Goal: Find specific page/section: Find specific page/section

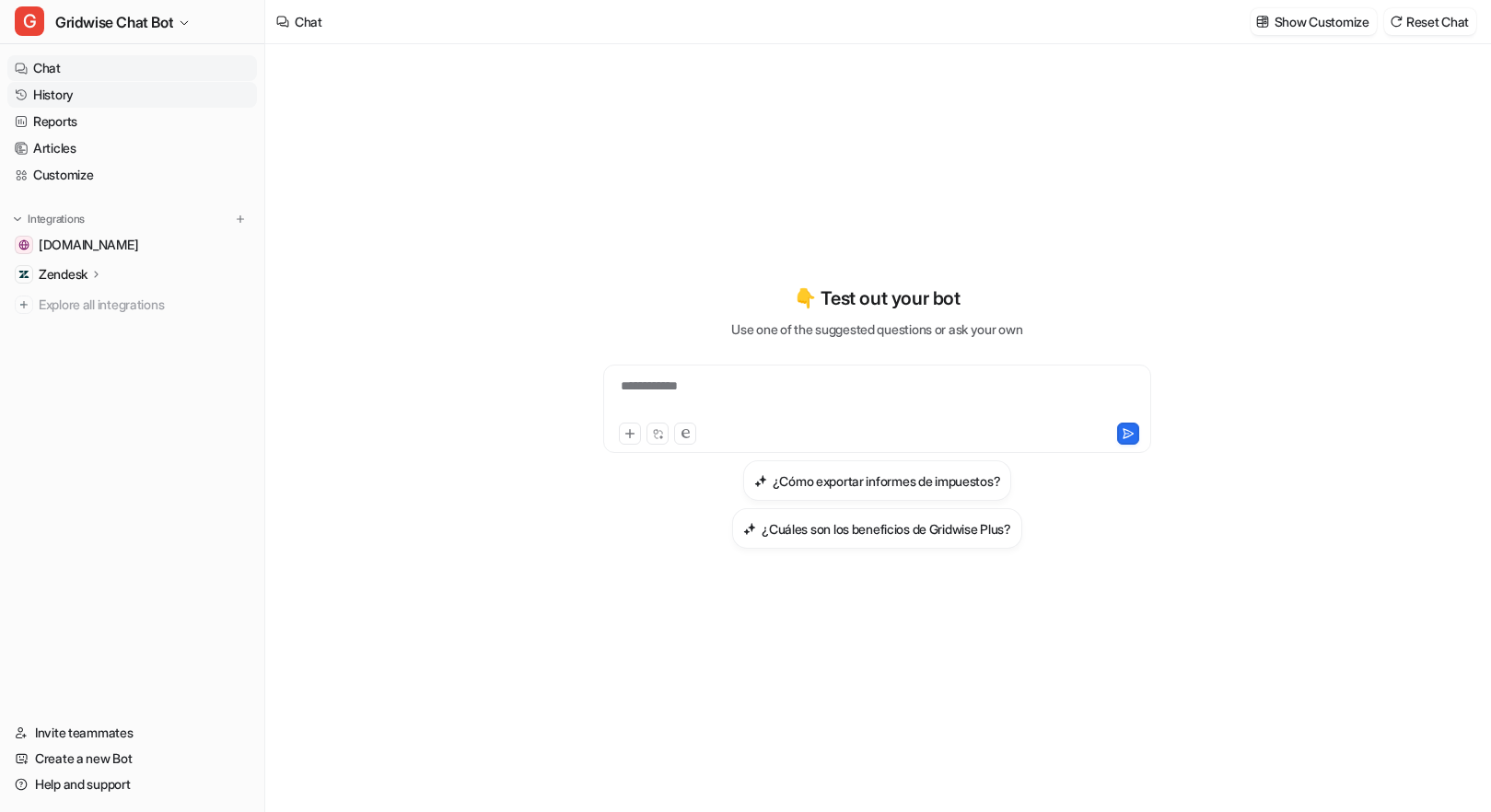
click at [55, 92] on link "History" at bounding box center [132, 95] width 250 height 26
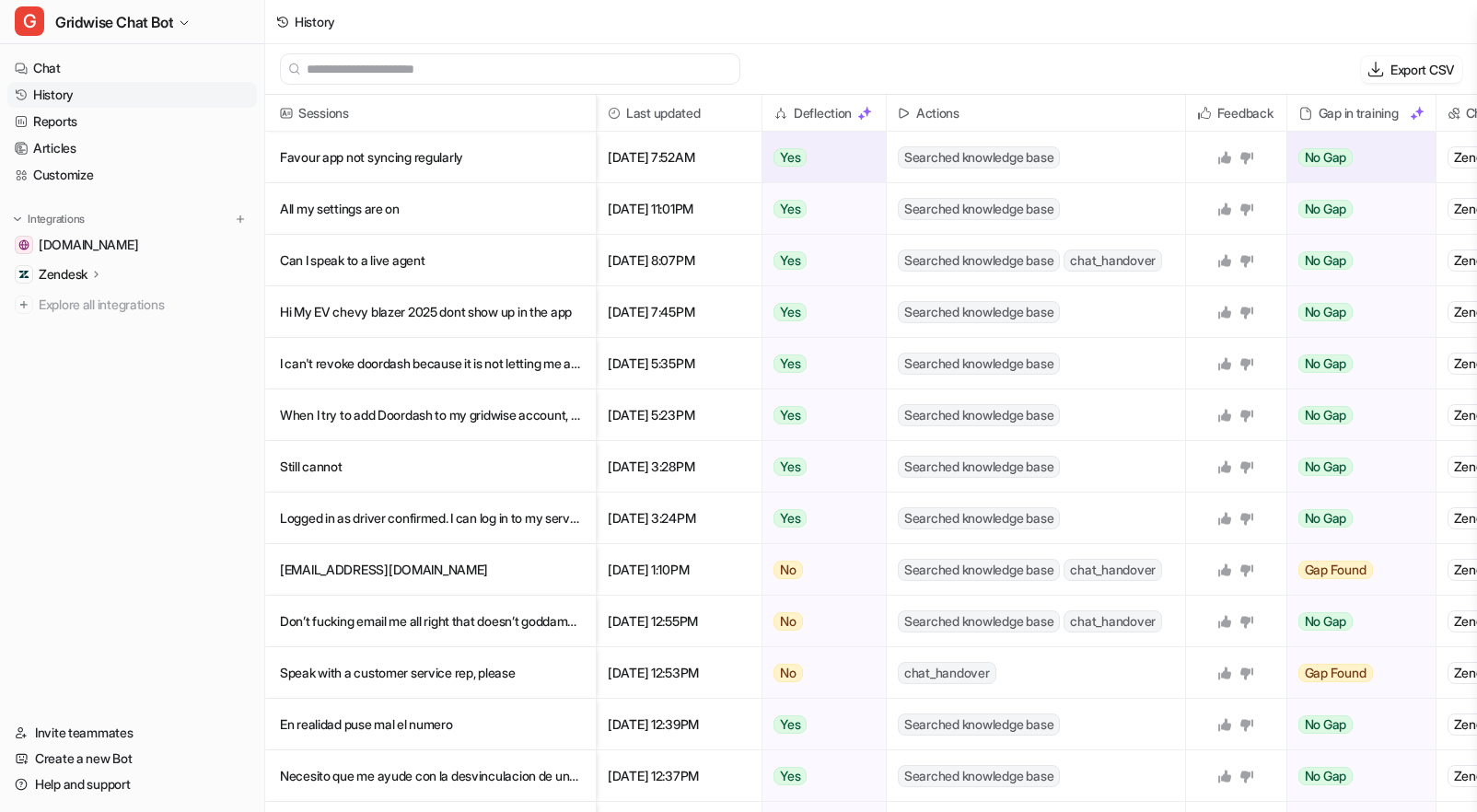
click at [473, 160] on p "Favour app not syncing regularly" at bounding box center [430, 156] width 301 height 51
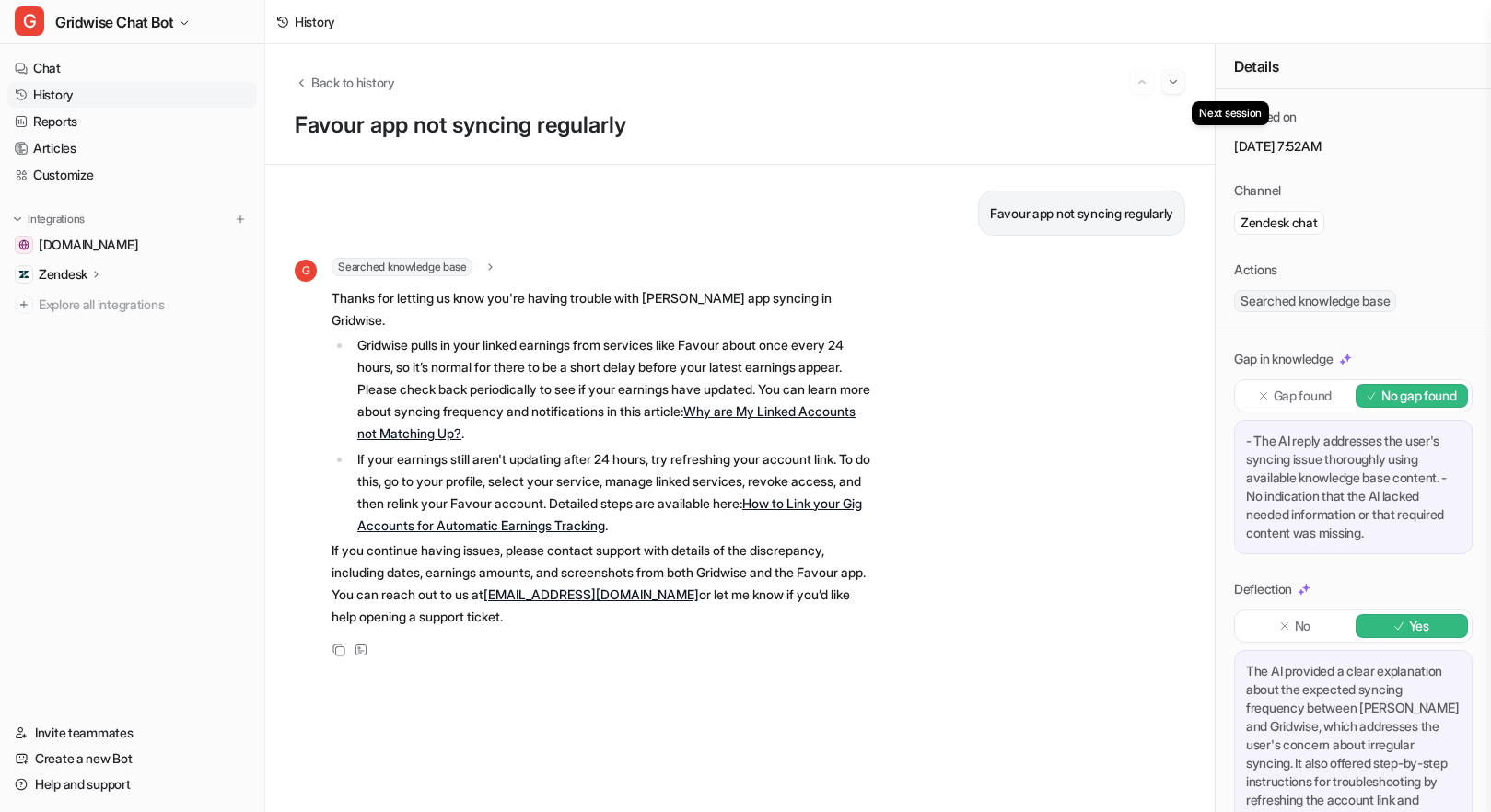
click at [1178, 81] on img "Go to next session" at bounding box center [1173, 82] width 13 height 17
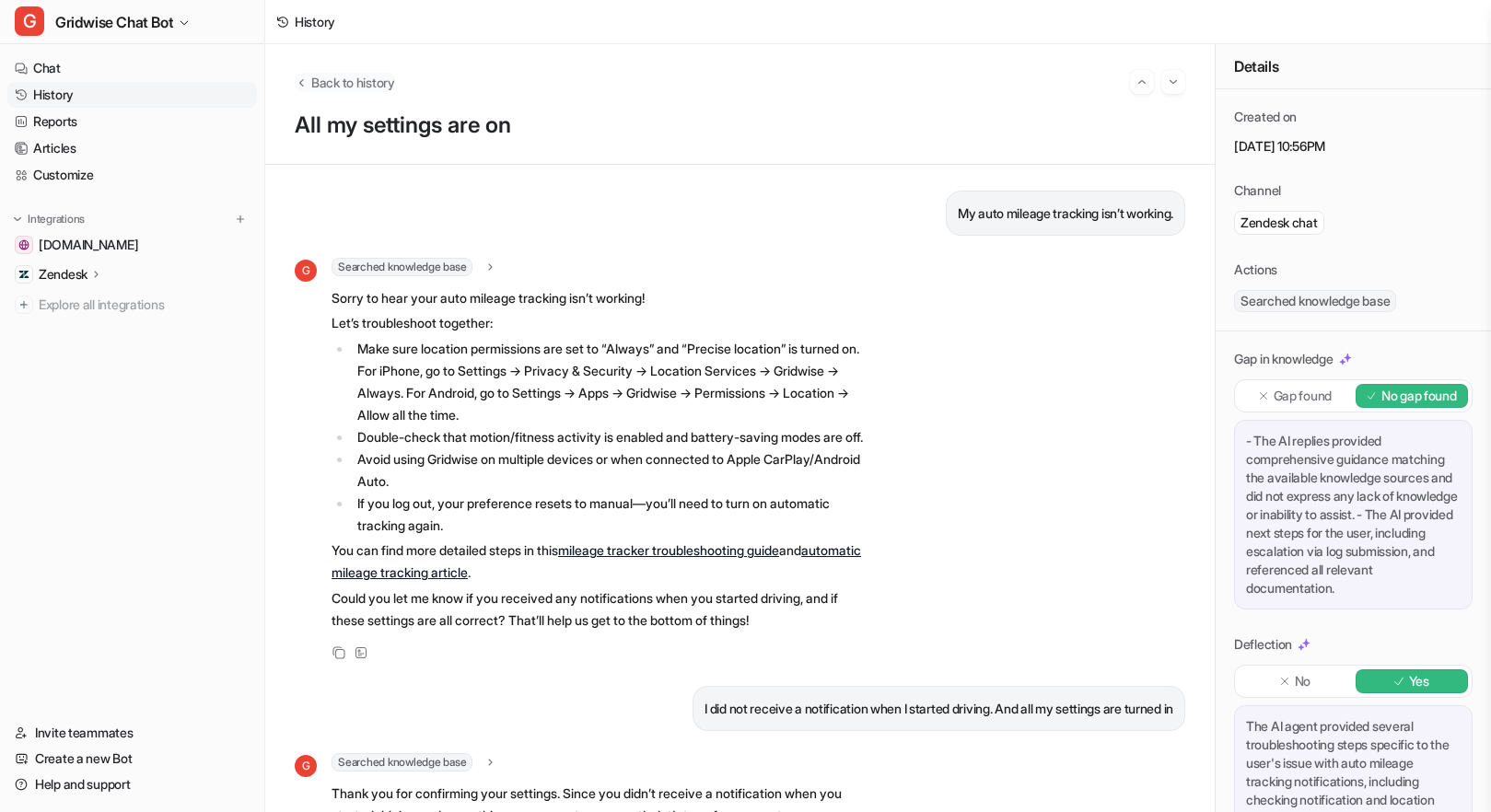
click at [379, 79] on span "Back to history" at bounding box center [353, 82] width 84 height 20
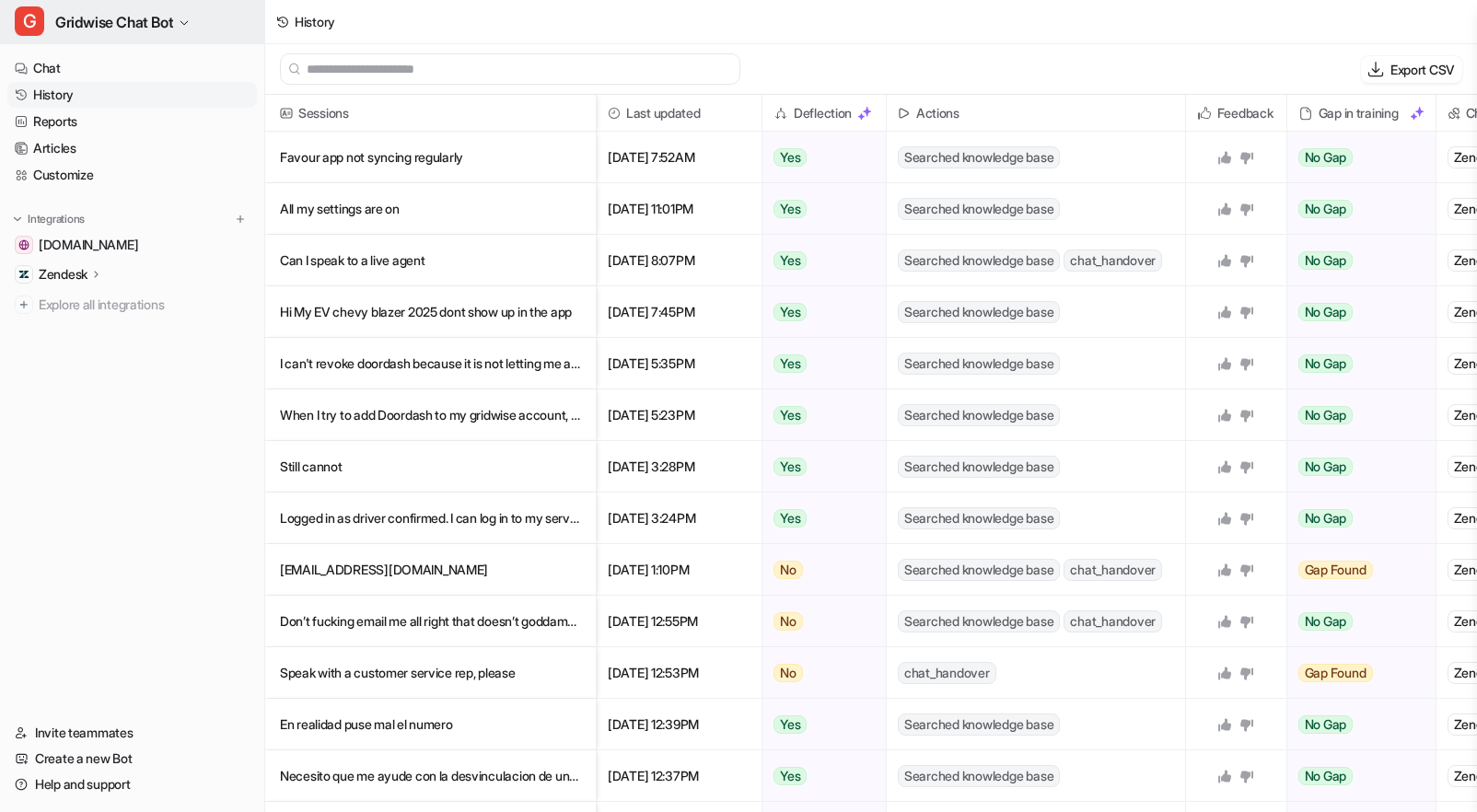
click at [121, 20] on span "Gridwise Chat Bot" at bounding box center [114, 22] width 118 height 26
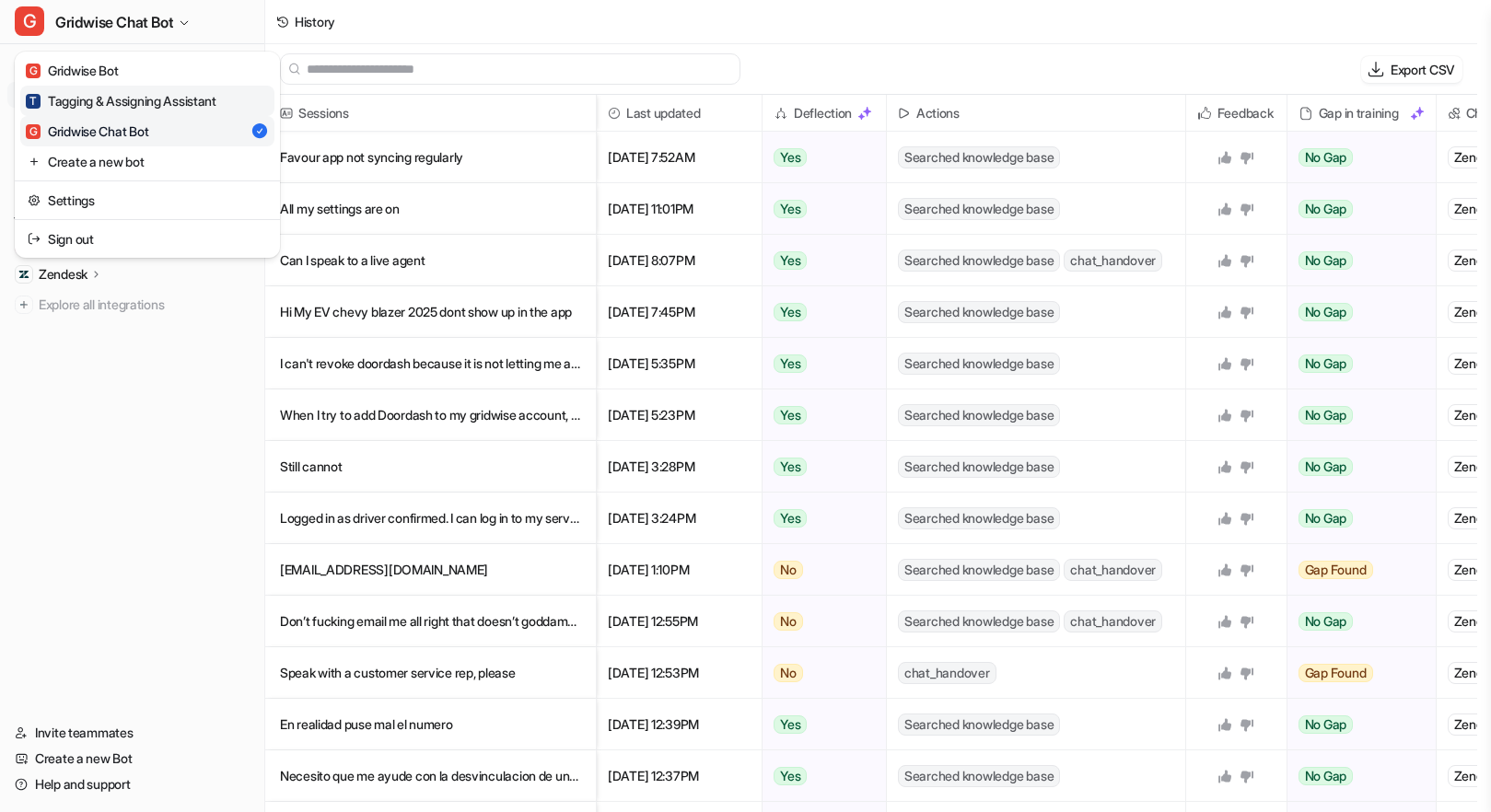
click at [144, 99] on div "T Tagging & Assigning Assistant" at bounding box center [121, 101] width 191 height 20
